Goal: Task Accomplishment & Management: Complete application form

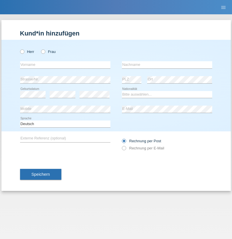
radio input "true"
click at [65, 65] on input "text" at bounding box center [65, 64] width 90 height 7
type input "Bastri"
click at [167, 65] on input "text" at bounding box center [167, 64] width 90 height 7
type input "Ajdari"
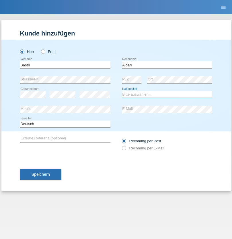
select select "MK"
select select "C"
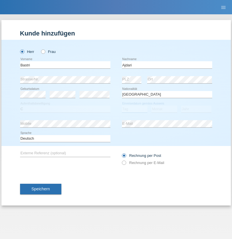
select select "01"
select select "02"
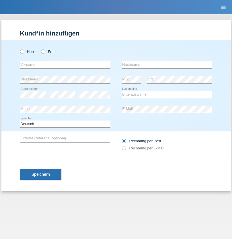
radio input "true"
click at [65, 65] on input "text" at bounding box center [65, 64] width 90 height 7
type input "Alban"
click at [167, 65] on input "text" at bounding box center [167, 64] width 90 height 7
type input "Selmonaj"
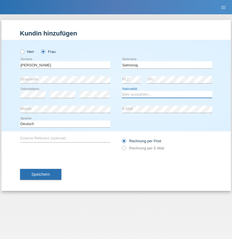
select select "CH"
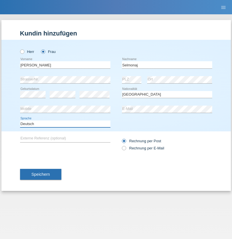
select select "en"
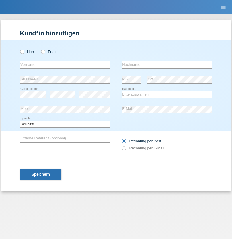
radio input "true"
click at [65, 65] on input "text" at bounding box center [65, 64] width 90 height 7
type input "[PERSON_NAME]"
click at [167, 65] on input "text" at bounding box center [167, 64] width 90 height 7
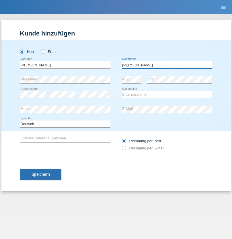
type input "[PERSON_NAME]"
select select "CH"
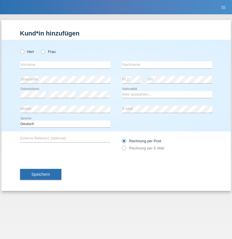
radio input "true"
click at [65, 65] on input "text" at bounding box center [65, 64] width 90 height 7
type input "Cristina"
click at [167, 65] on input "text" at bounding box center [167, 64] width 90 height 7
type input "Papuc"
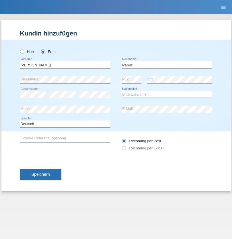
select select "RO"
select select "C"
select select "30"
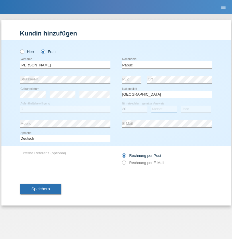
select select "07"
select select "2019"
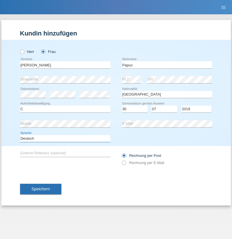
select select "en"
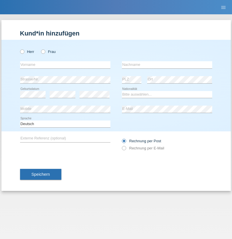
radio input "true"
click at [65, 65] on input "text" at bounding box center [65, 64] width 90 height 7
type input "Dikbaş"
click at [167, 65] on input "text" at bounding box center [167, 64] width 90 height 7
type input "Nuray"
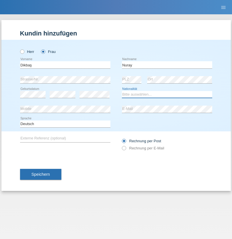
select select "TR"
select select "C"
select select "09"
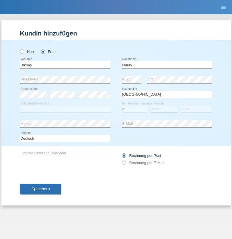
select select "11"
select select "1994"
